Goal: Task Accomplishment & Management: Use online tool/utility

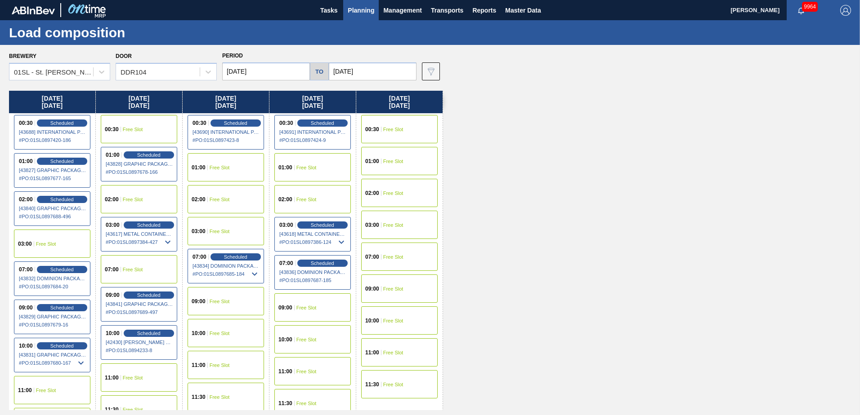
click at [349, 12] on span "Planning" at bounding box center [361, 10] width 27 height 11
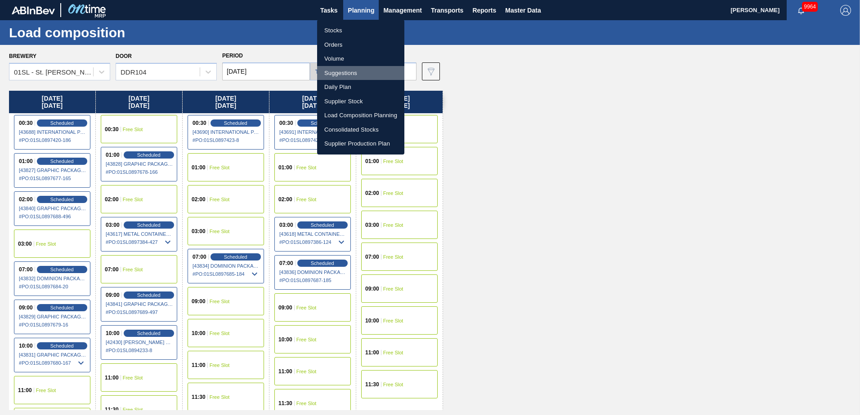
click at [355, 73] on li "Suggestions" at bounding box center [360, 73] width 87 height 14
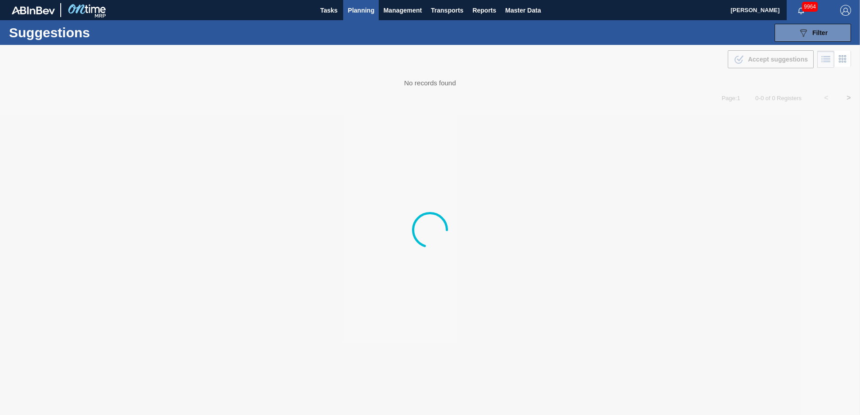
type from "[DATE]"
type to "[DATE]"
type from "[DATE]"
type to "[DATE]"
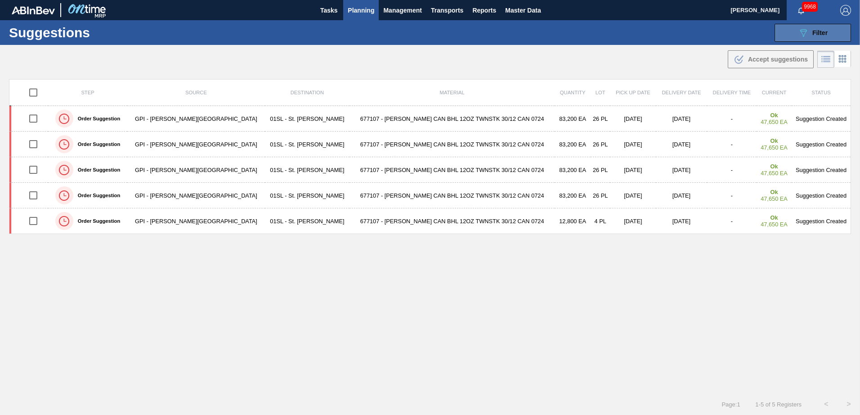
click at [798, 34] on icon "089F7B8B-B2A5-4AFE-B5C0-19BA573D28AC" at bounding box center [803, 32] width 11 height 11
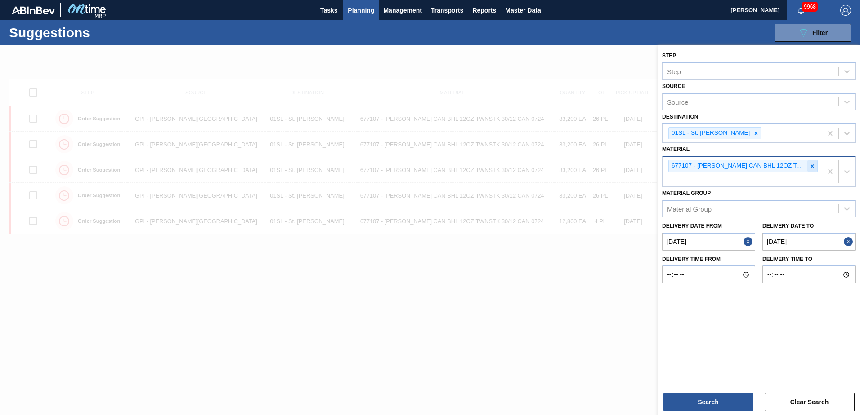
click at [809, 166] on icon at bounding box center [812, 166] width 6 height 6
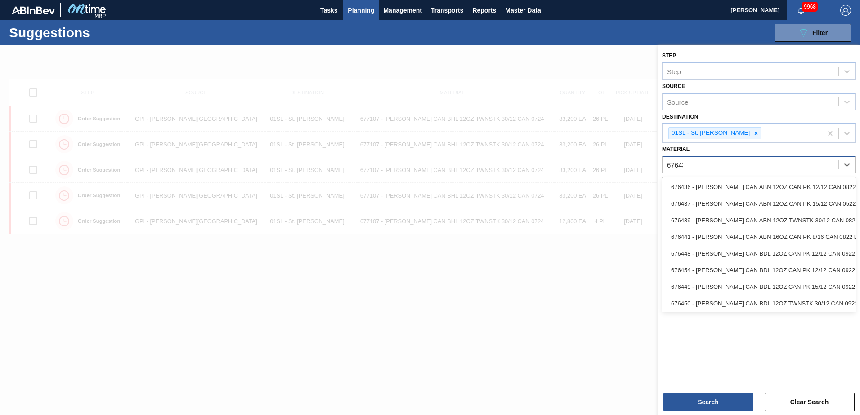
type input "676432"
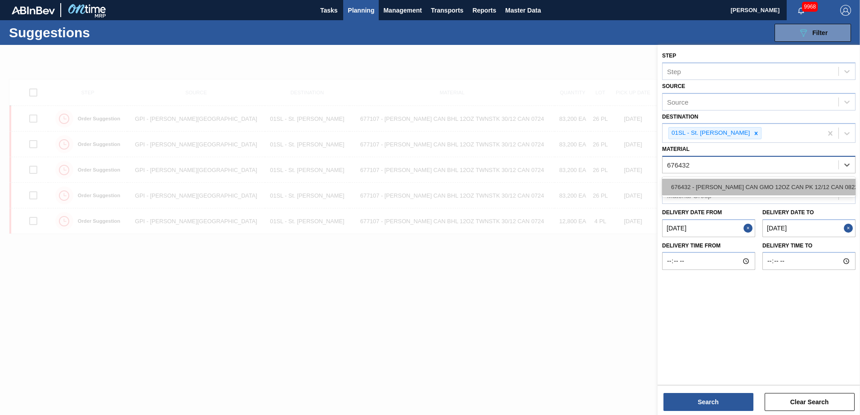
click at [788, 181] on div "676432 - [PERSON_NAME] CAN GMO 12OZ CAN PK 12/12 CAN 0822" at bounding box center [758, 187] width 193 height 17
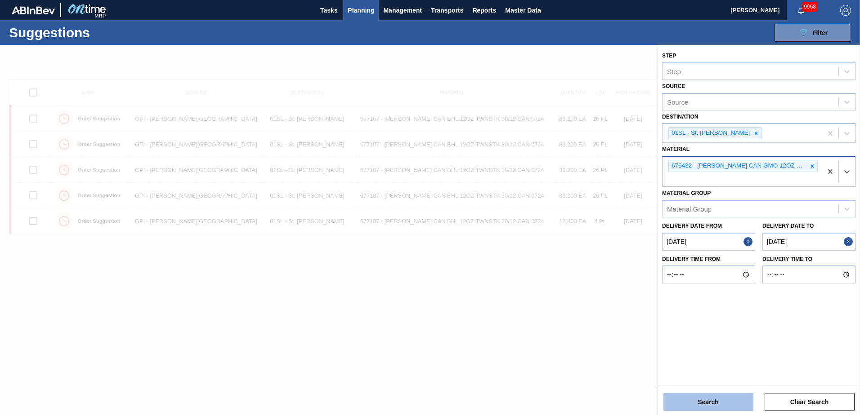
click at [731, 398] on button "Search" at bounding box center [708, 402] width 90 height 18
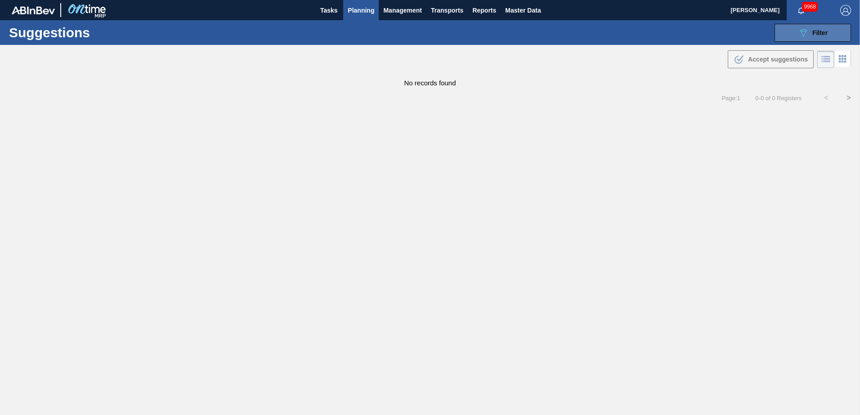
click at [806, 34] on icon "089F7B8B-B2A5-4AFE-B5C0-19BA573D28AC" at bounding box center [803, 32] width 11 height 11
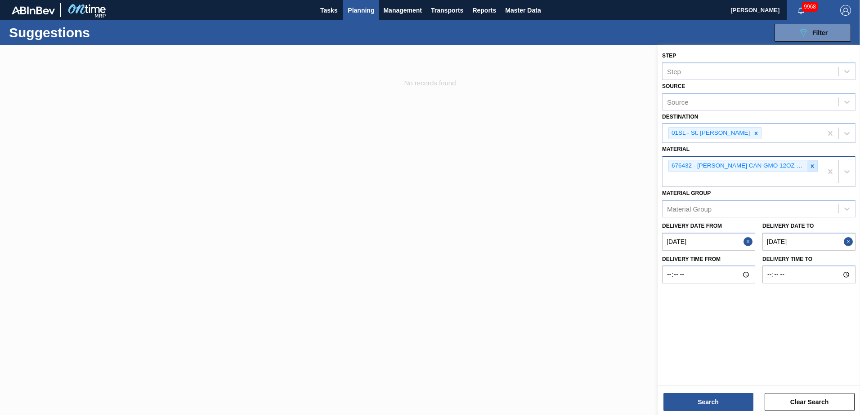
click at [811, 168] on icon at bounding box center [812, 166] width 3 height 3
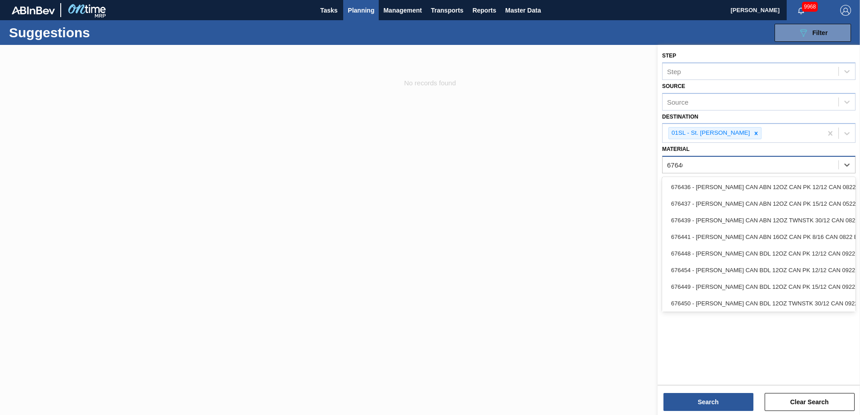
type input "676468"
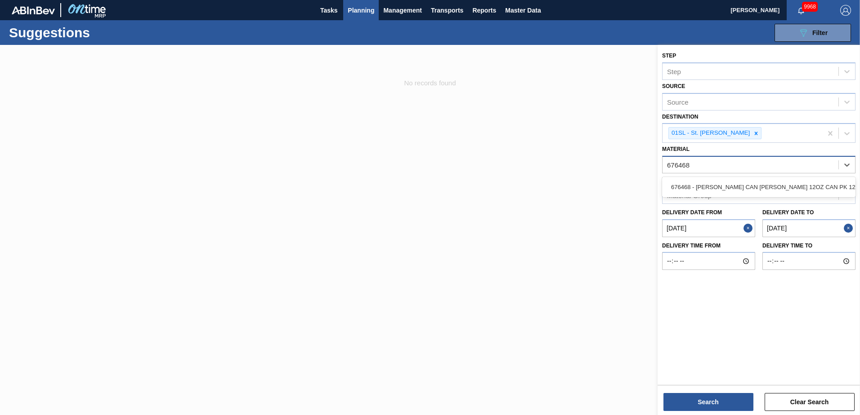
click at [803, 178] on div "676468 - [PERSON_NAME] CAN [PERSON_NAME] 12OZ CAN PK 12/12 CAN 0922" at bounding box center [758, 187] width 193 height 20
click at [801, 184] on div "676468 - [PERSON_NAME] CAN [PERSON_NAME] 12OZ CAN PK 12/12 CAN 0922" at bounding box center [758, 187] width 193 height 17
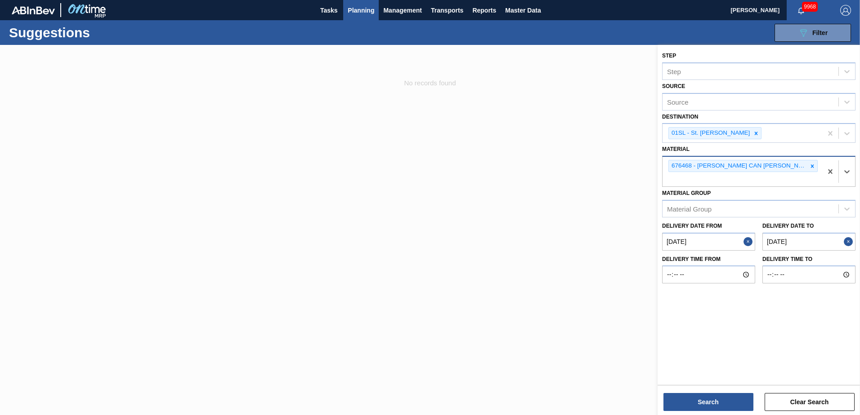
click at [703, 412] on div "Step Step Source Source Destination 01SL - St. [PERSON_NAME] Material option 67…" at bounding box center [758, 231] width 202 height 372
click at [687, 396] on button "Search" at bounding box center [708, 402] width 90 height 18
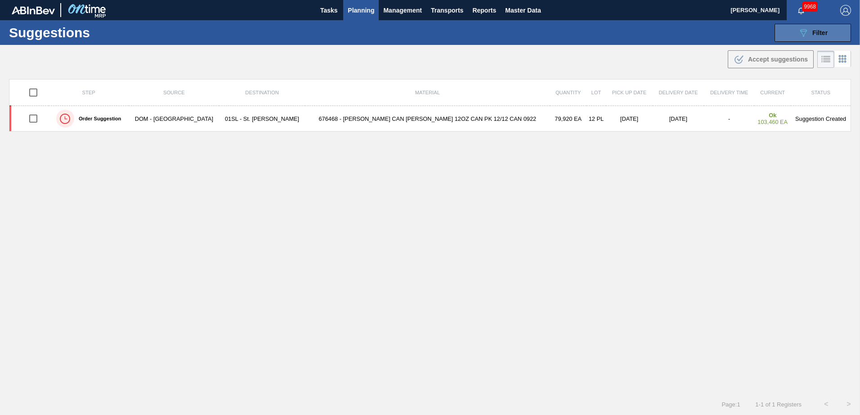
click at [812, 36] on span "Filter" at bounding box center [819, 32] width 15 height 7
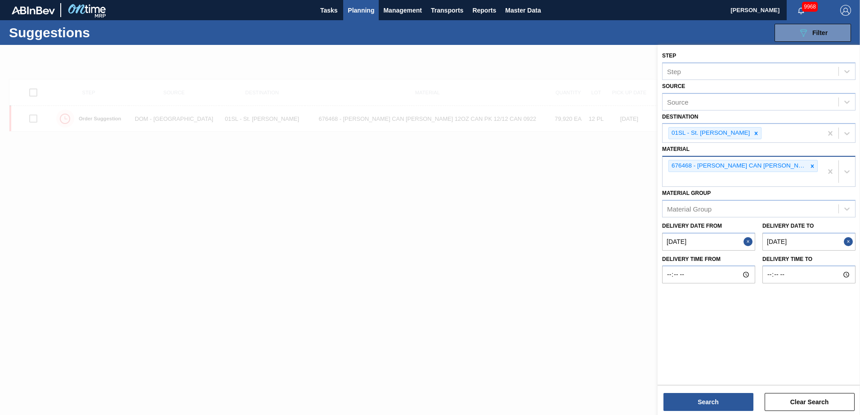
click at [803, 160] on div "676468 - [PERSON_NAME] CAN [PERSON_NAME] 12OZ CAN PK 12/12 CAN 0922" at bounding box center [742, 166] width 149 height 12
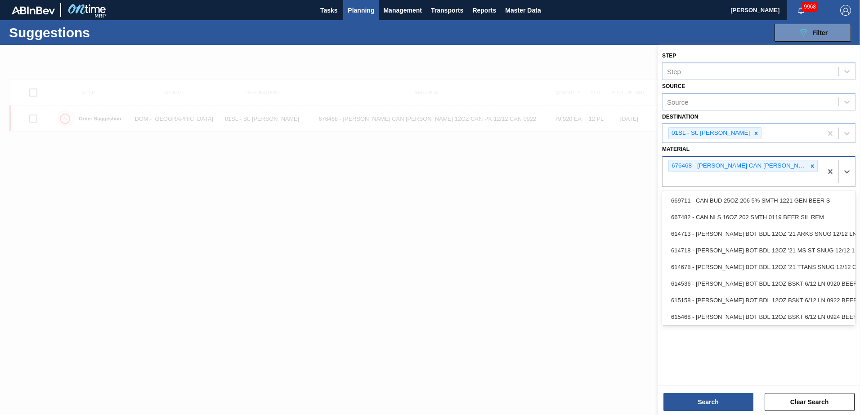
click at [811, 166] on icon at bounding box center [812, 166] width 6 height 6
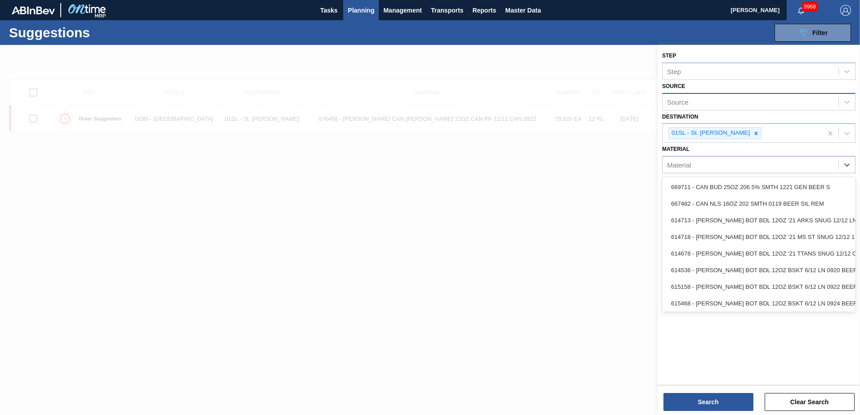
click at [672, 98] on div "Source" at bounding box center [678, 102] width 22 height 8
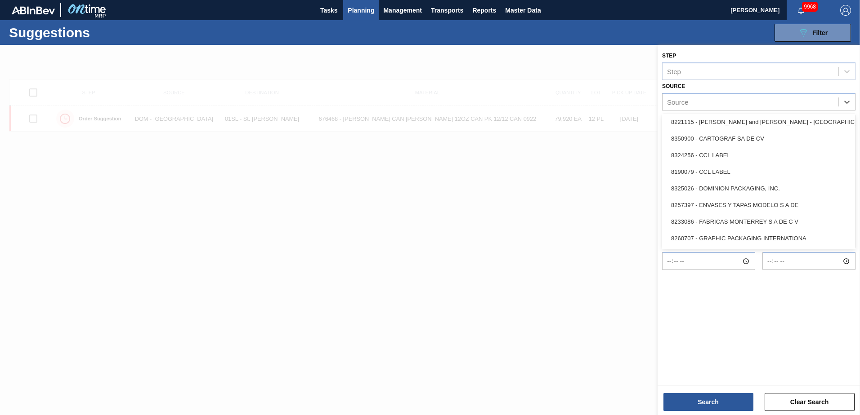
scroll to position [90, 0]
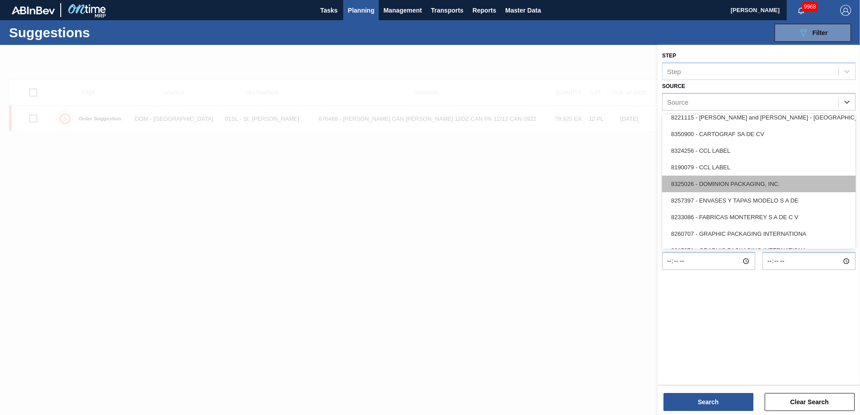
click at [744, 182] on div "8325026 - DOMINION PACKAGING, INC." at bounding box center [758, 184] width 193 height 17
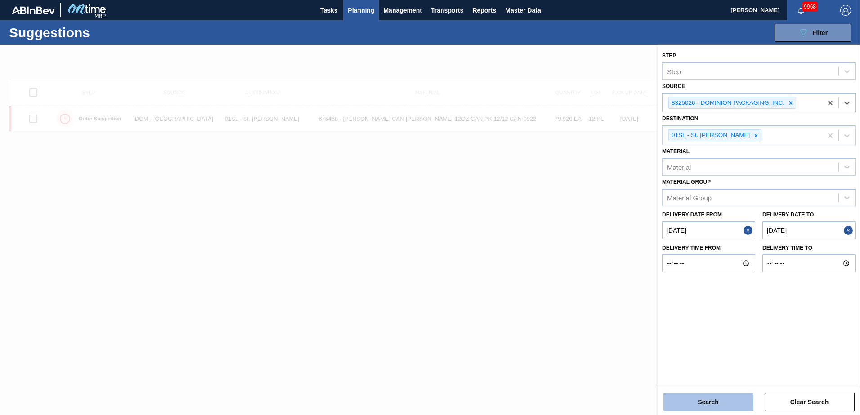
click at [704, 399] on button "Search" at bounding box center [708, 402] width 90 height 18
